Goal: Task Accomplishment & Management: Complete application form

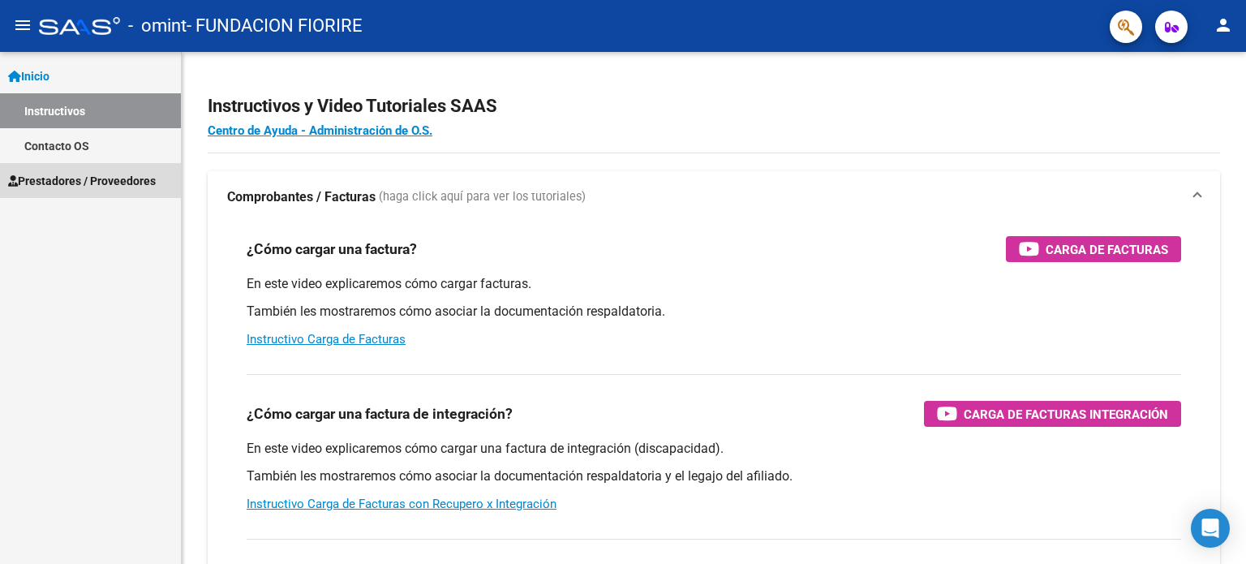
click at [107, 187] on span "Prestadores / Proveedores" at bounding box center [82, 181] width 148 height 18
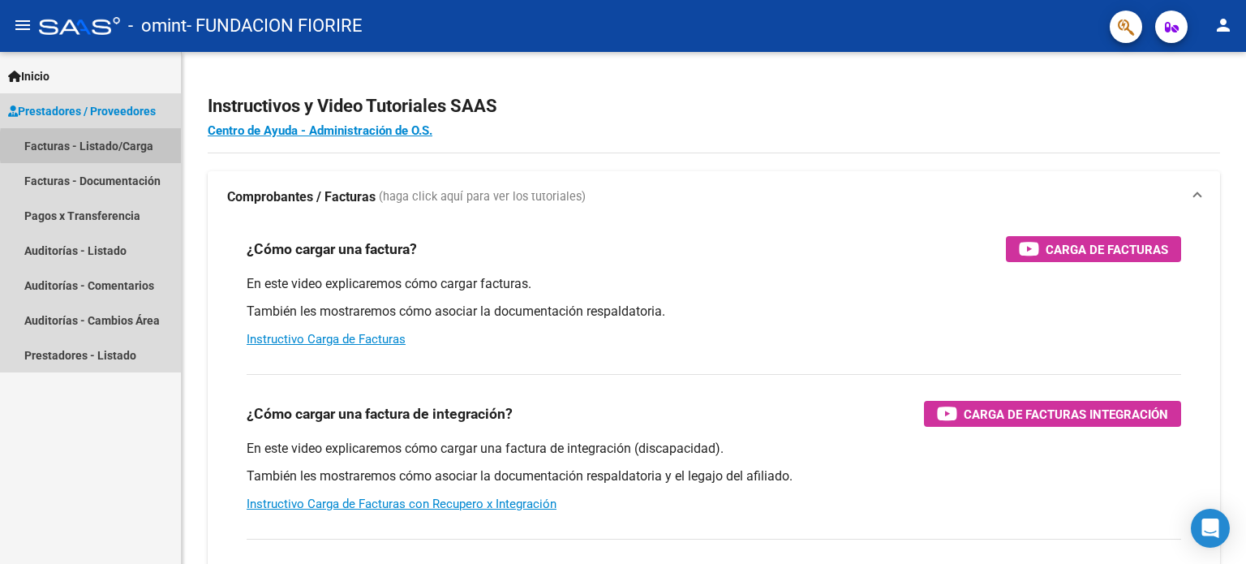
click at [135, 146] on link "Facturas - Listado/Carga" at bounding box center [90, 145] width 181 height 35
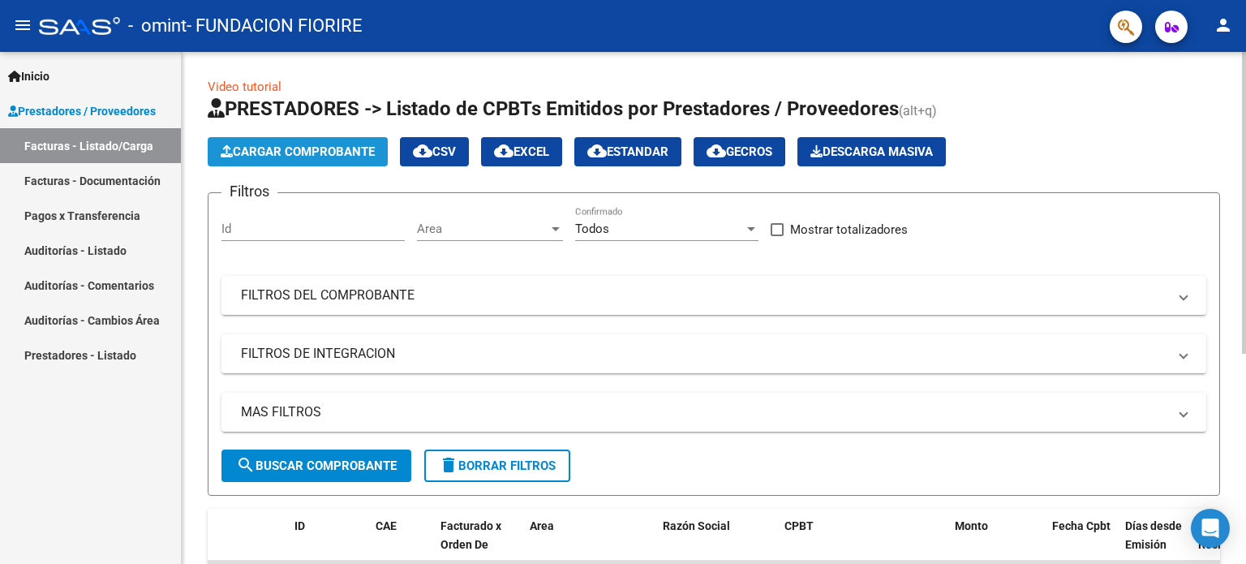
click at [338, 151] on span "Cargar Comprobante" at bounding box center [298, 151] width 154 height 15
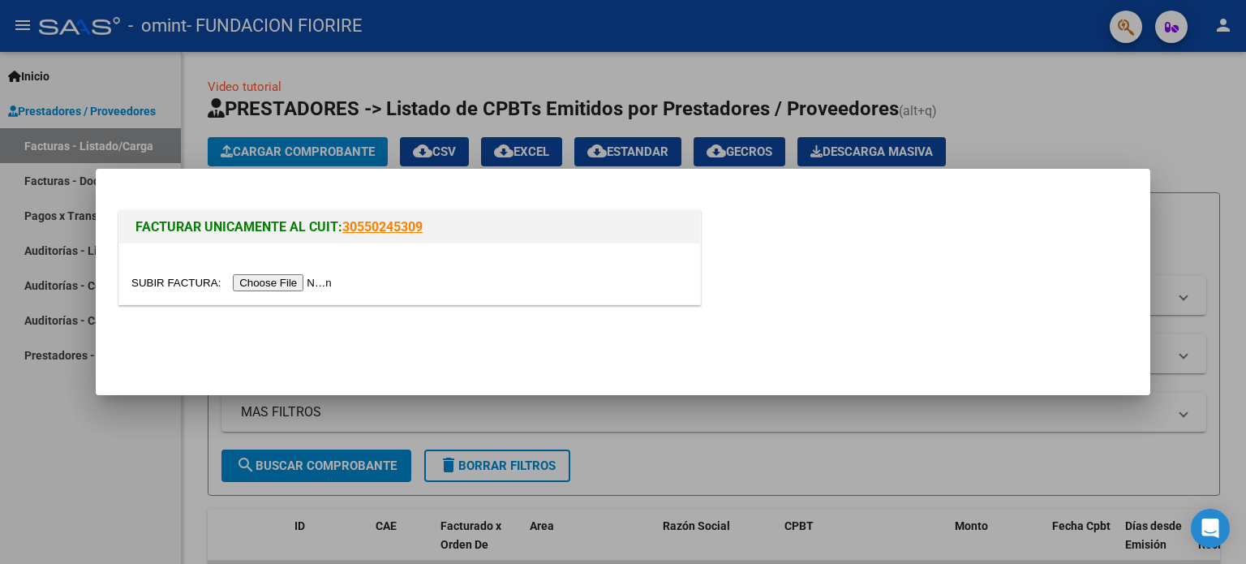
click at [316, 281] on input "file" at bounding box center [233, 282] width 205 height 17
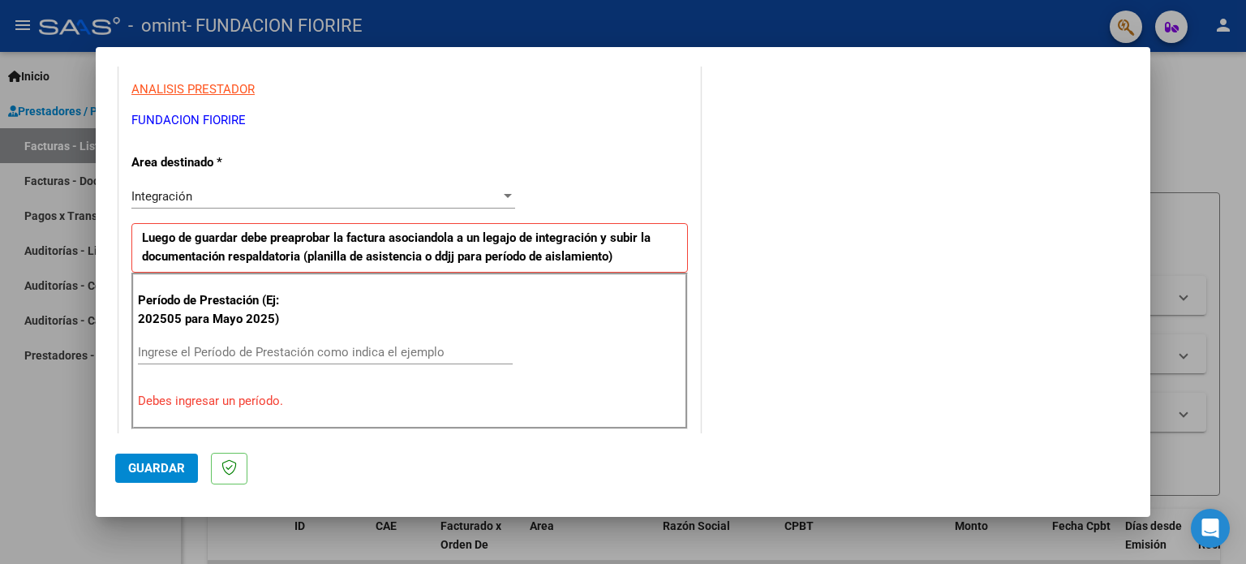
scroll to position [324, 0]
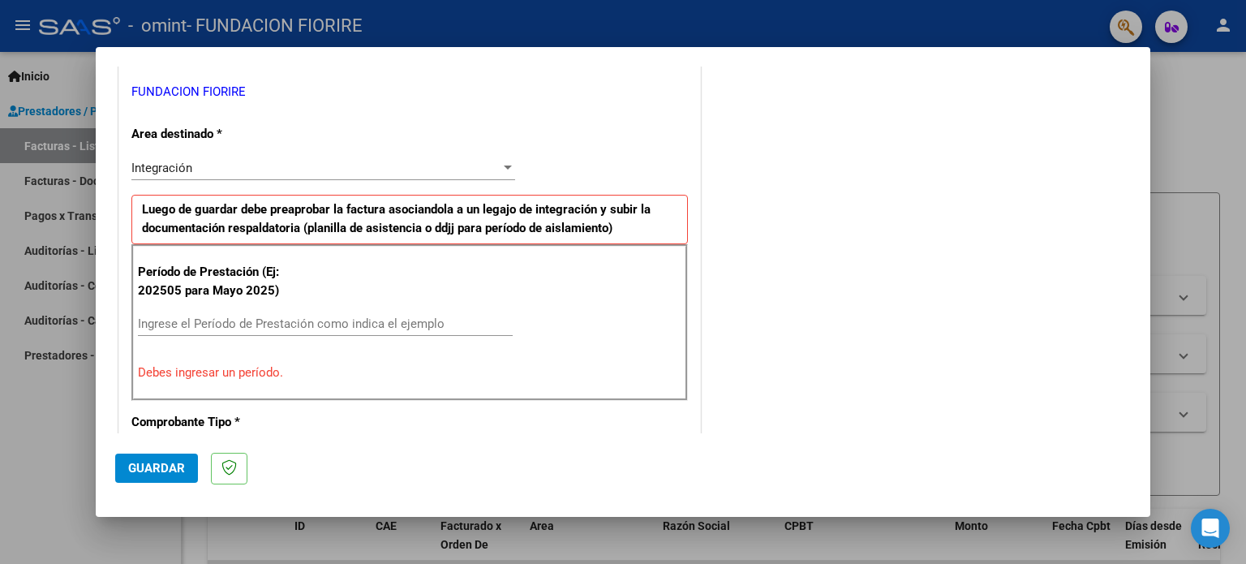
click at [263, 319] on input "Ingrese el Período de Prestación como indica el ejemplo" at bounding box center [325, 323] width 375 height 15
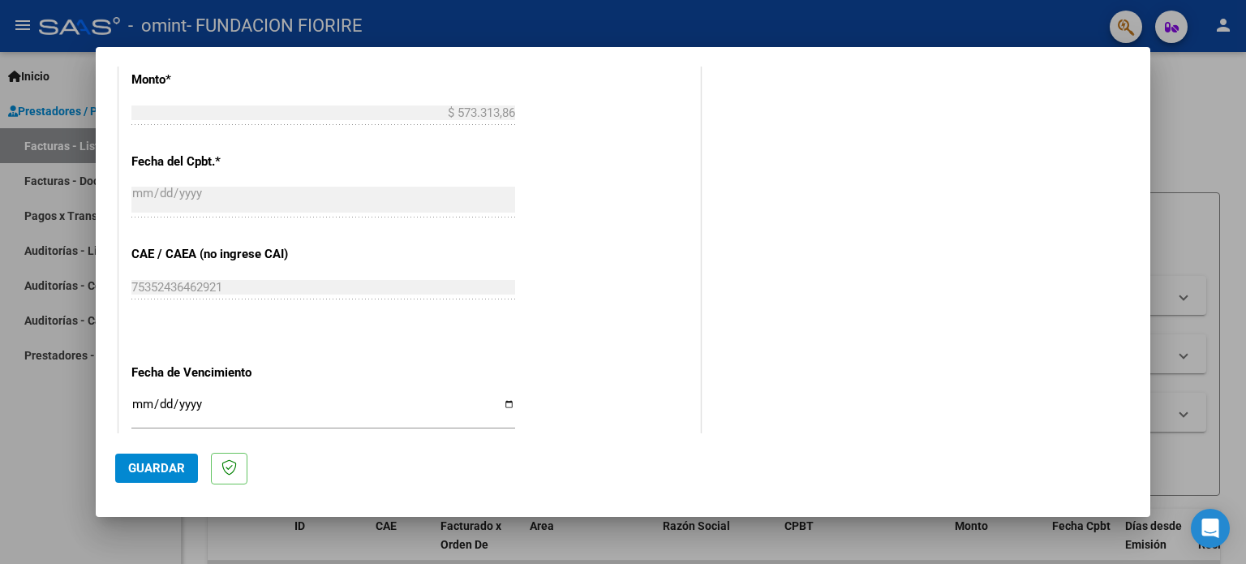
scroll to position [892, 0]
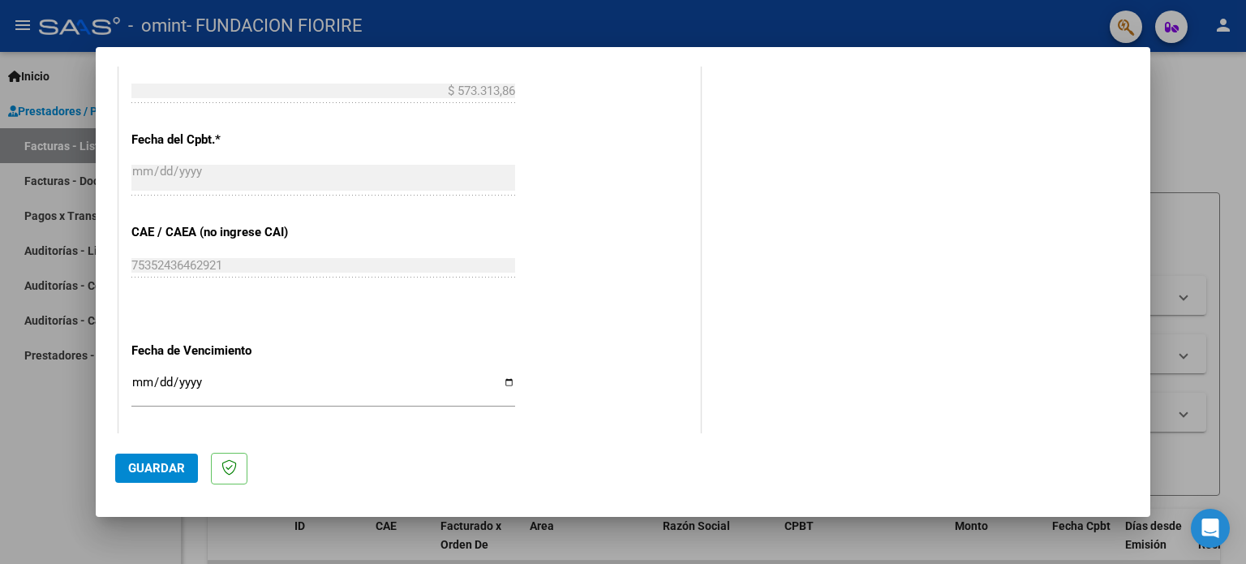
type input "202508"
drag, startPoint x: 203, startPoint y: 380, endPoint x: 234, endPoint y: 380, distance: 31.6
click at [211, 380] on input "Ingresar la fecha" at bounding box center [323, 388] width 384 height 26
click at [285, 396] on input "Ingresar la fecha" at bounding box center [323, 388] width 384 height 26
click at [502, 380] on input "Ingresar la fecha" at bounding box center [323, 388] width 384 height 26
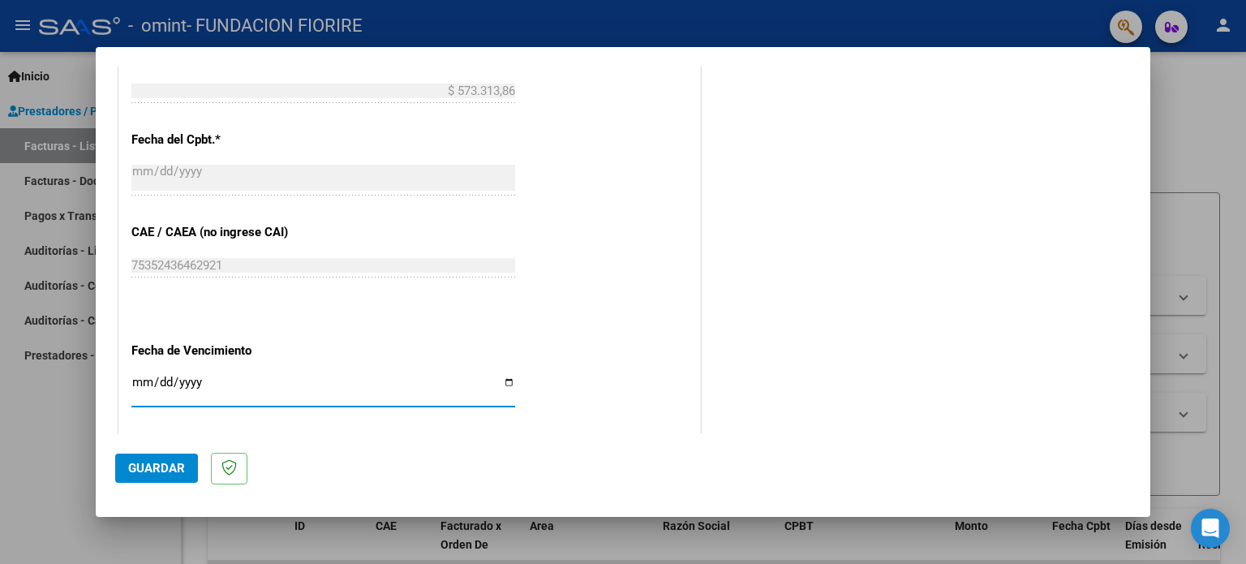
type input "[DATE]"
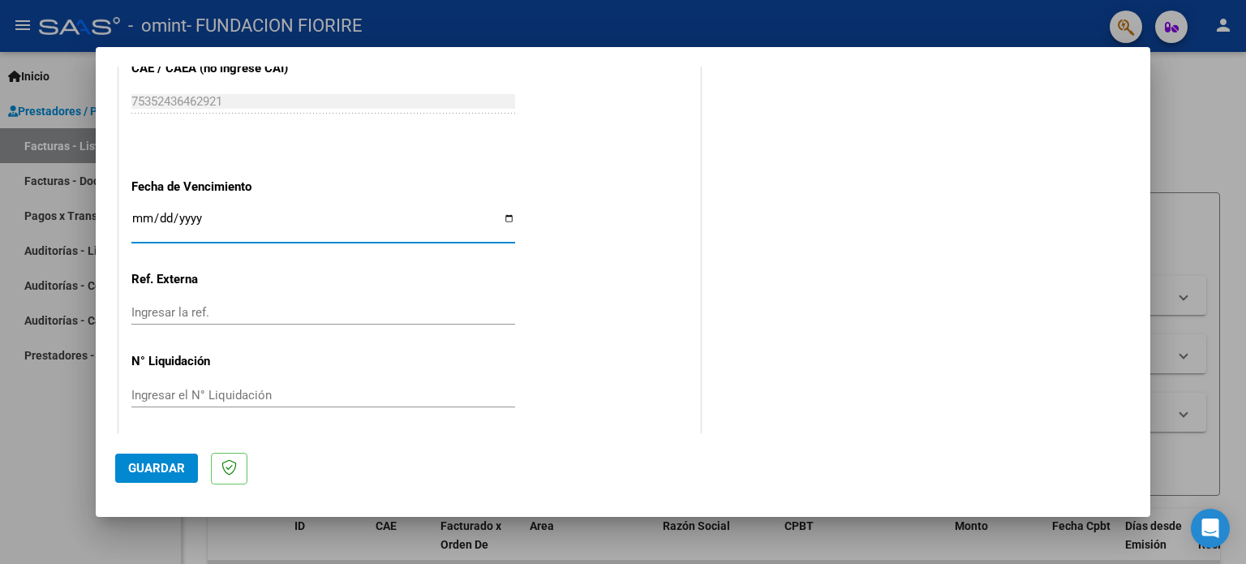
scroll to position [1058, 0]
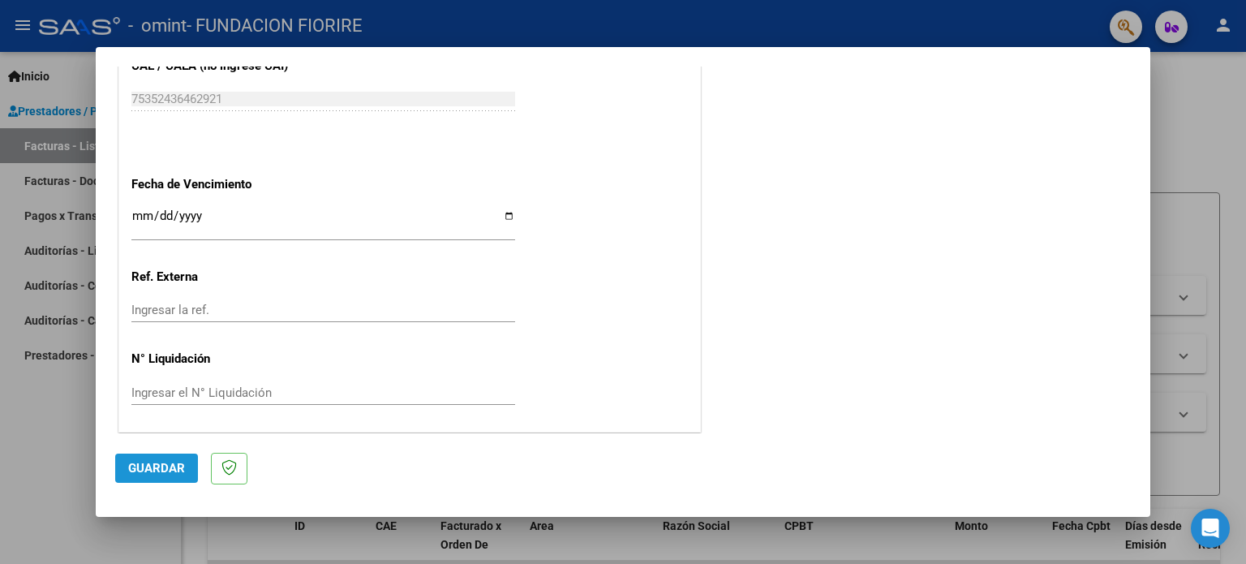
click at [169, 465] on span "Guardar" at bounding box center [156, 468] width 57 height 15
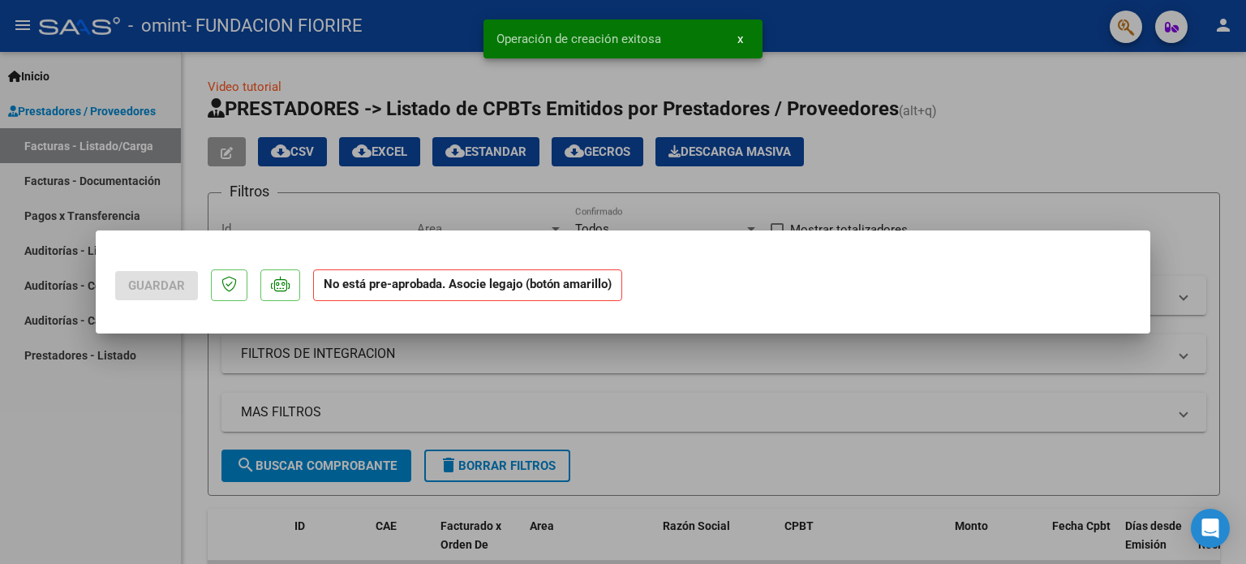
scroll to position [0, 0]
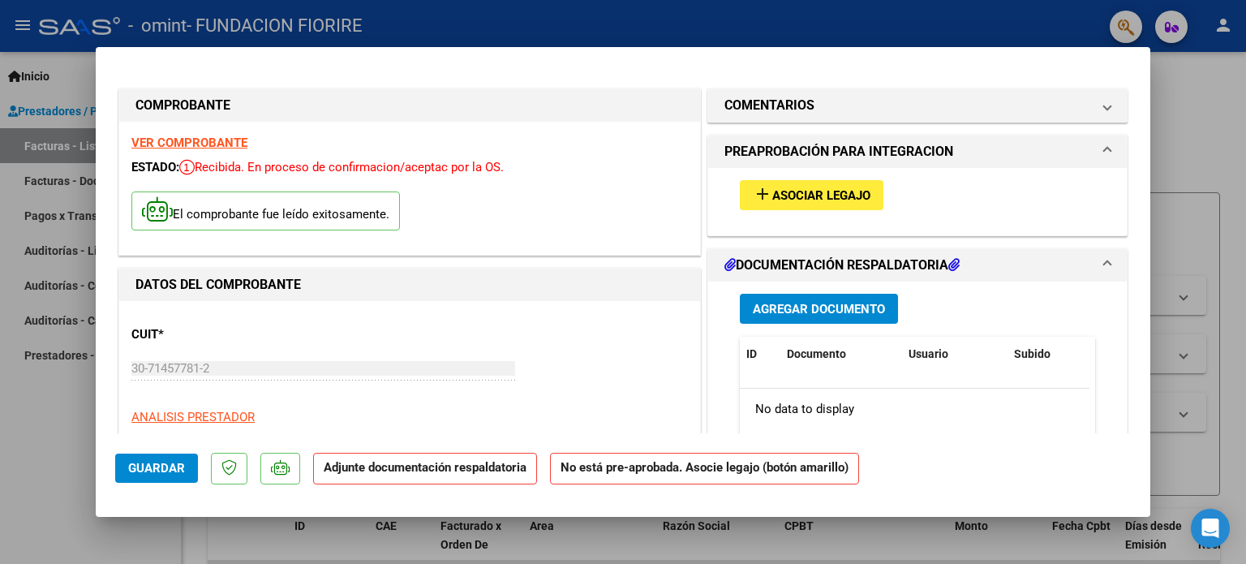
click at [817, 192] on span "Asociar Legajo" at bounding box center [821, 195] width 98 height 15
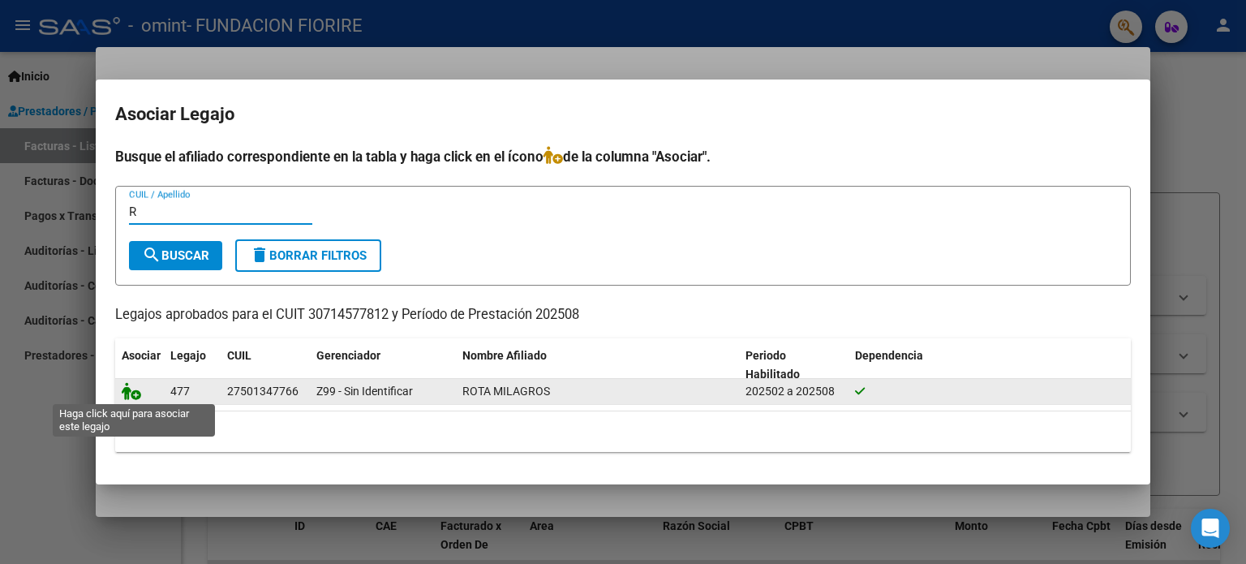
type input "R"
click at [126, 392] on icon at bounding box center [131, 391] width 19 height 18
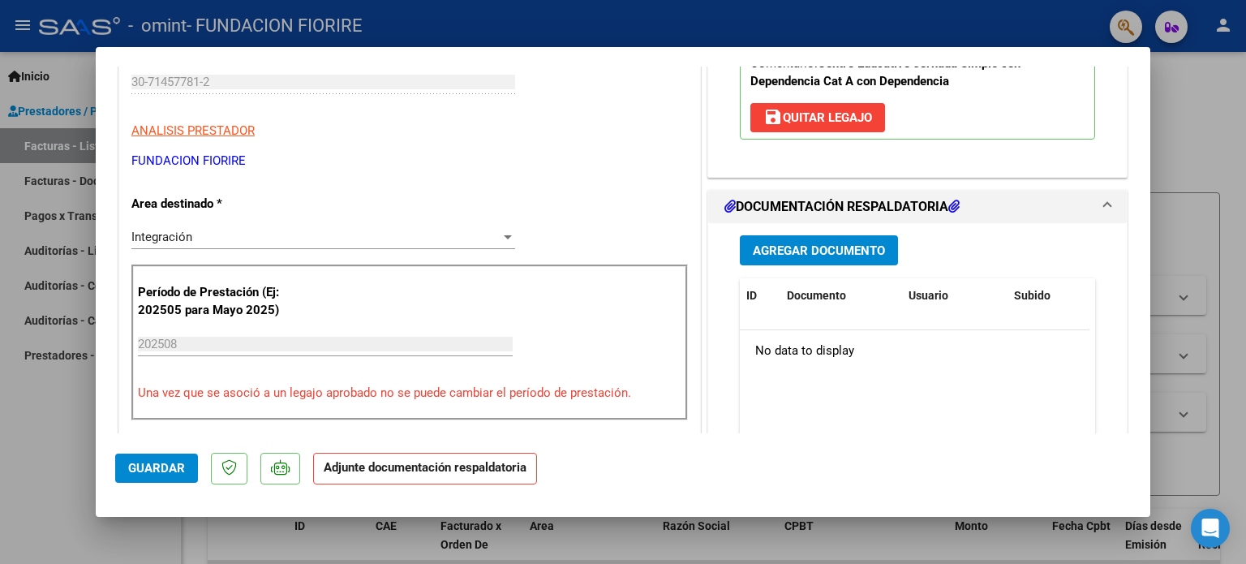
scroll to position [324, 0]
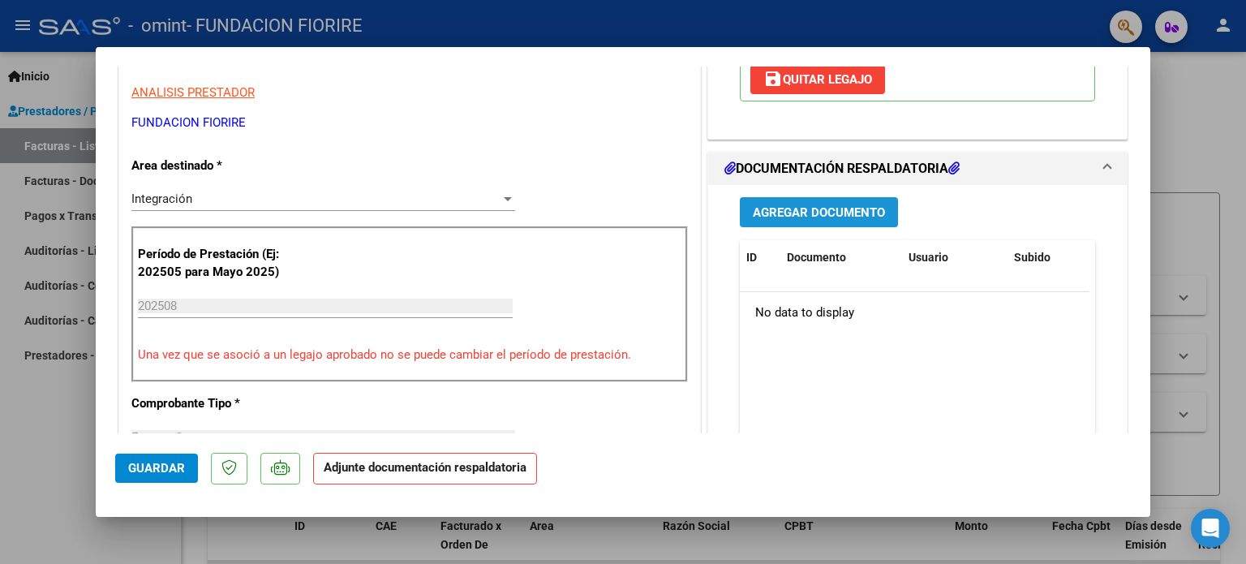
click at [862, 211] on span "Agregar Documento" at bounding box center [819, 212] width 132 height 15
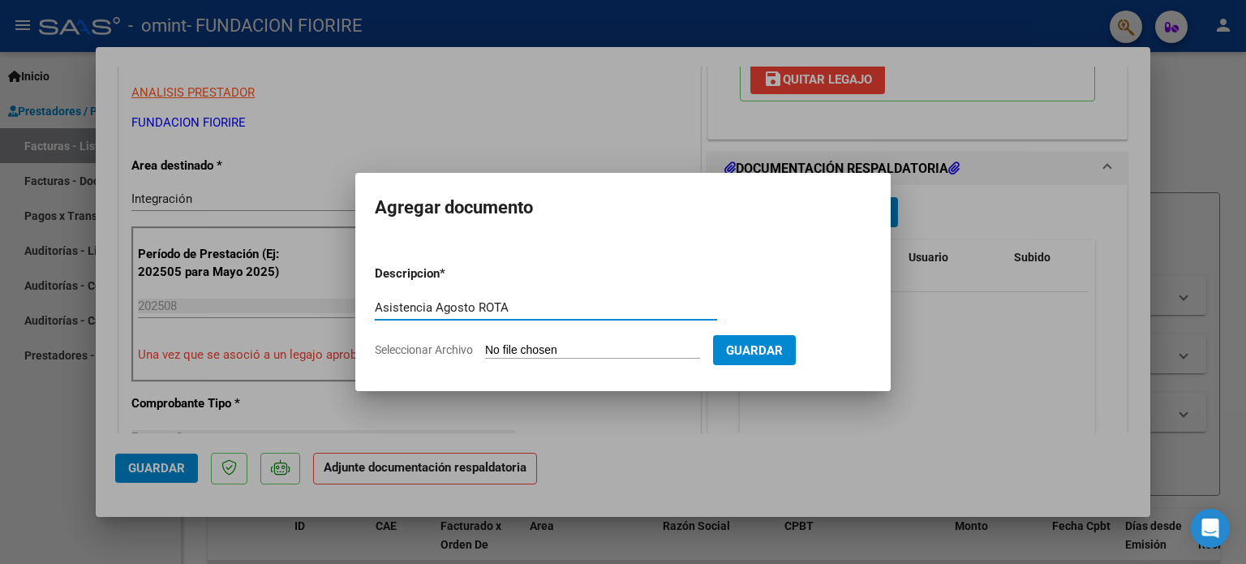
type input "Asistencia Agosto ROTA"
click at [620, 349] on input "Seleccionar Archivo" at bounding box center [592, 350] width 215 height 15
type input "C:\fakepath\Asistencia Rota [DATE].pdf"
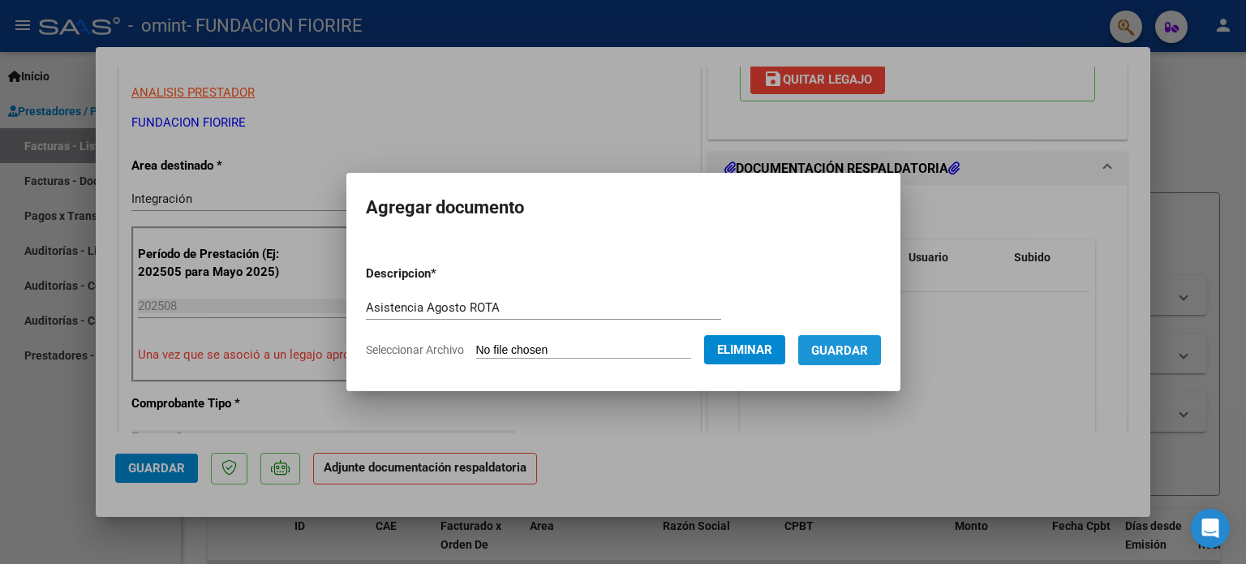
click at [856, 348] on span "Guardar" at bounding box center [839, 350] width 57 height 15
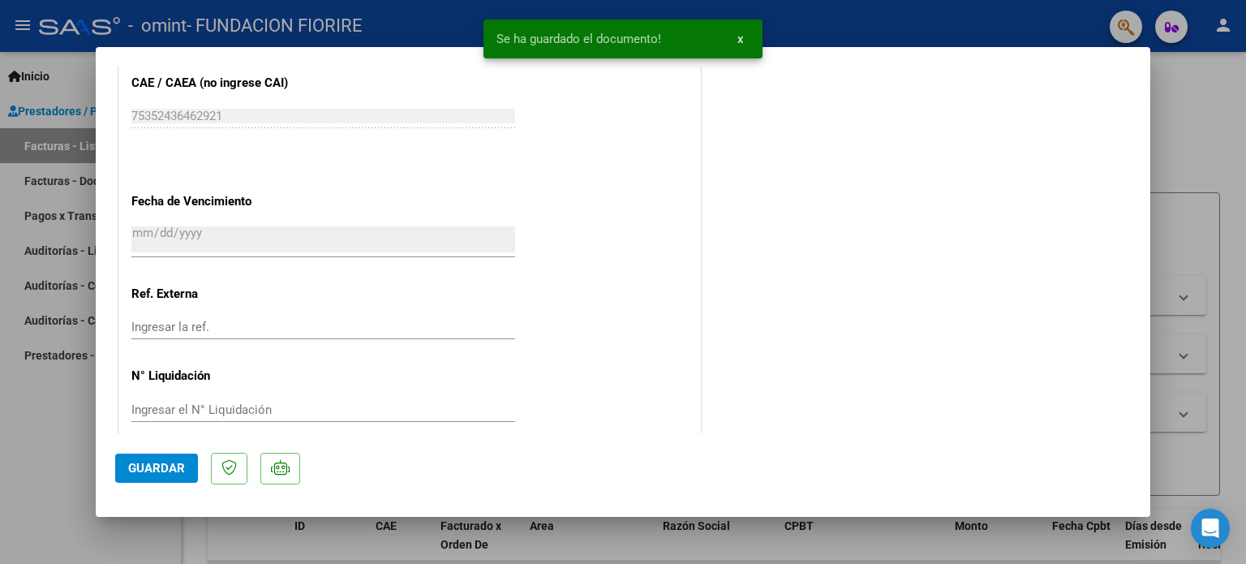
scroll to position [1083, 0]
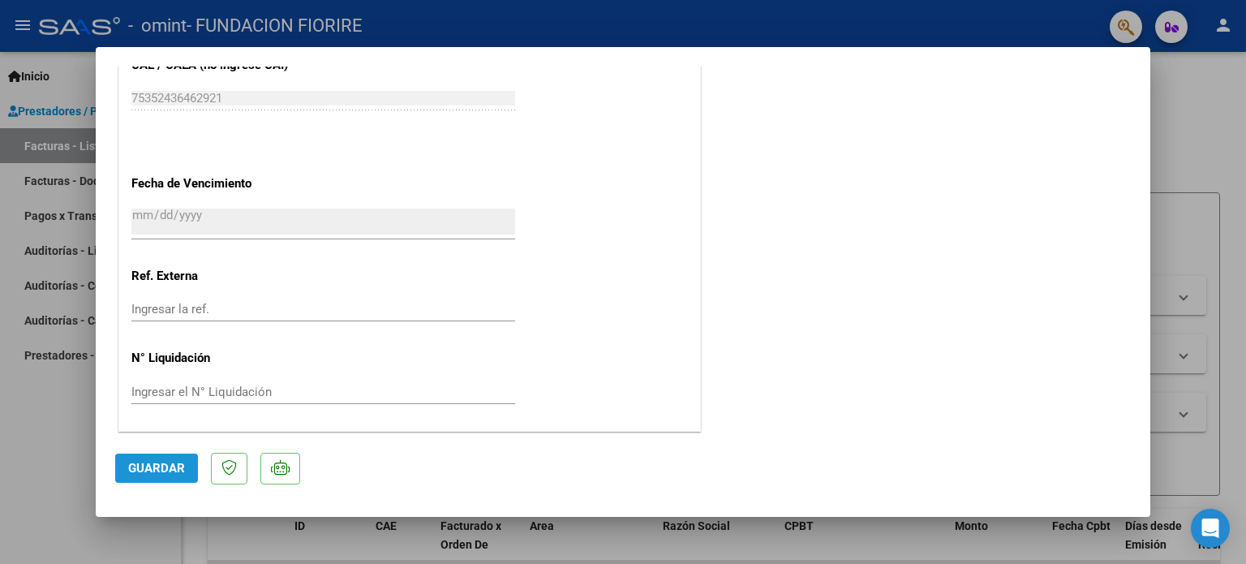
click at [169, 470] on span "Guardar" at bounding box center [156, 468] width 57 height 15
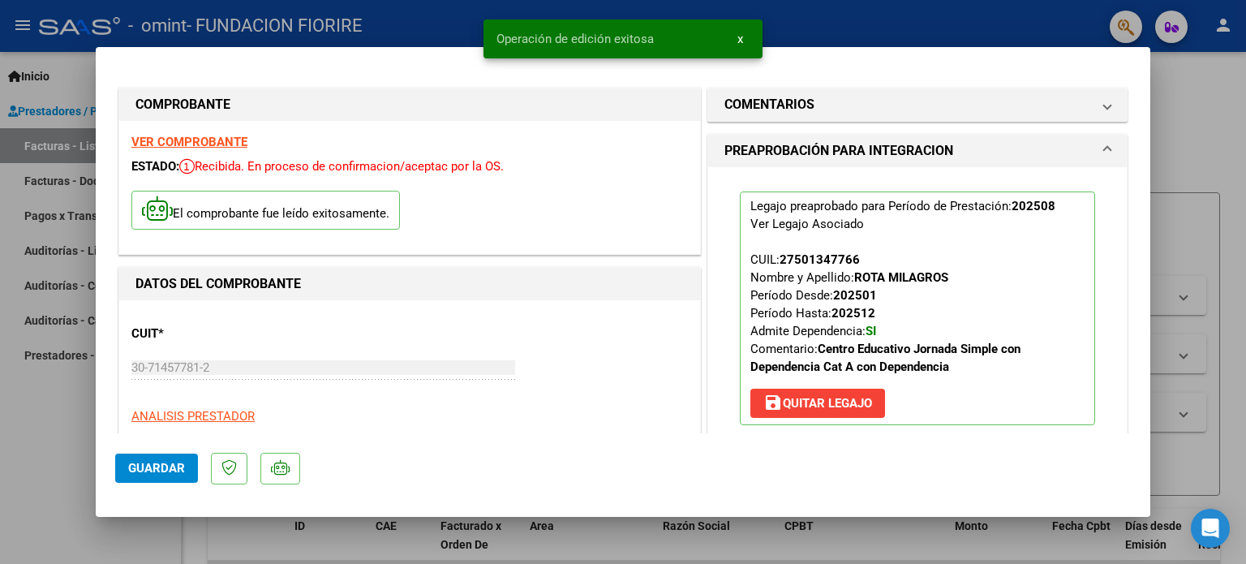
scroll to position [0, 0]
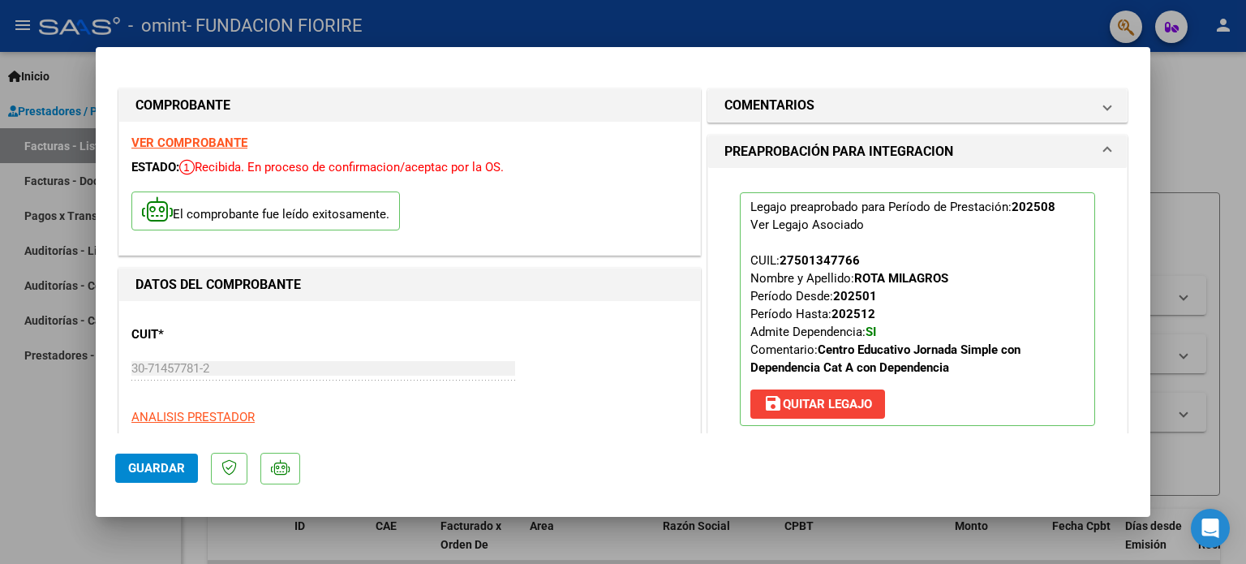
click at [449, 27] on div at bounding box center [623, 282] width 1246 height 564
type input "$ 0,00"
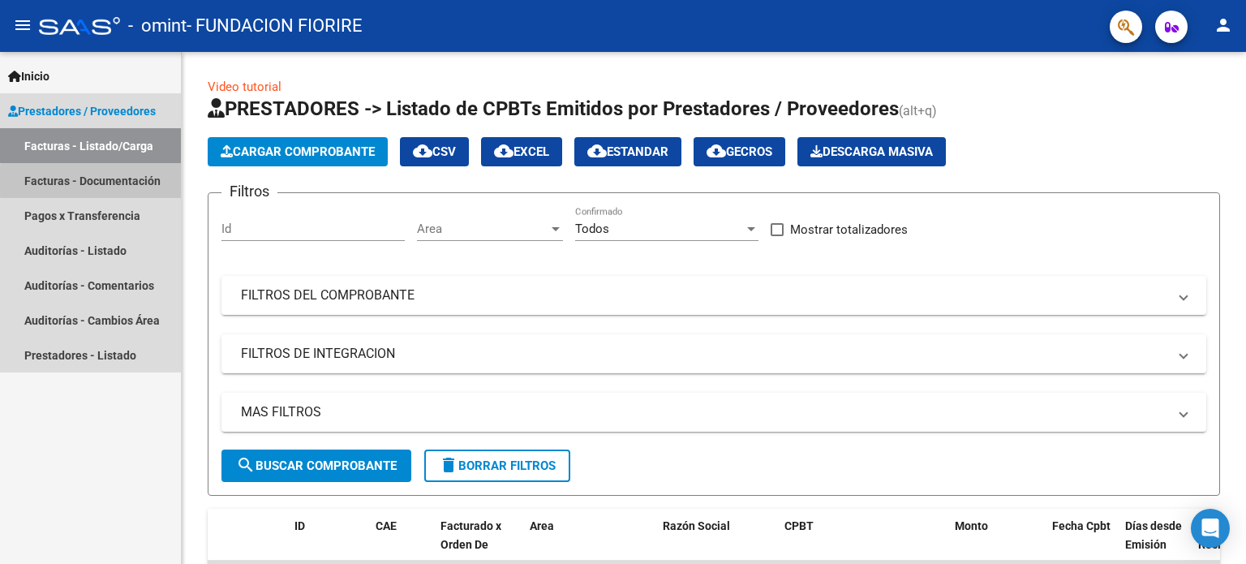
click at [140, 181] on link "Facturas - Documentación" at bounding box center [90, 180] width 181 height 35
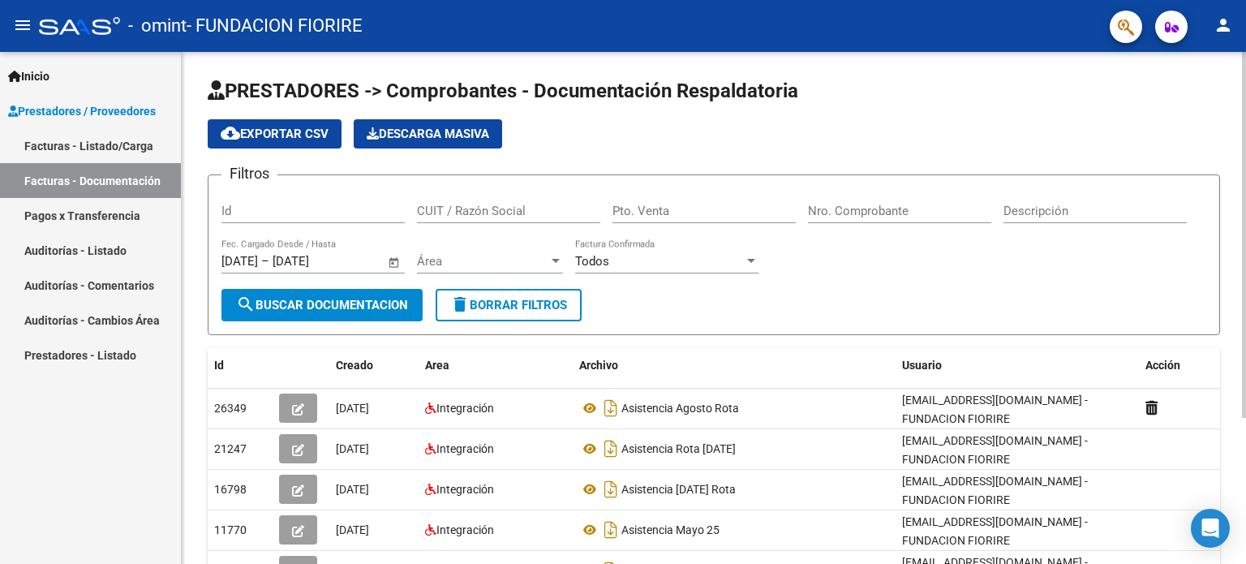
scroll to position [81, 0]
